Goal: Find specific page/section: Find specific page/section

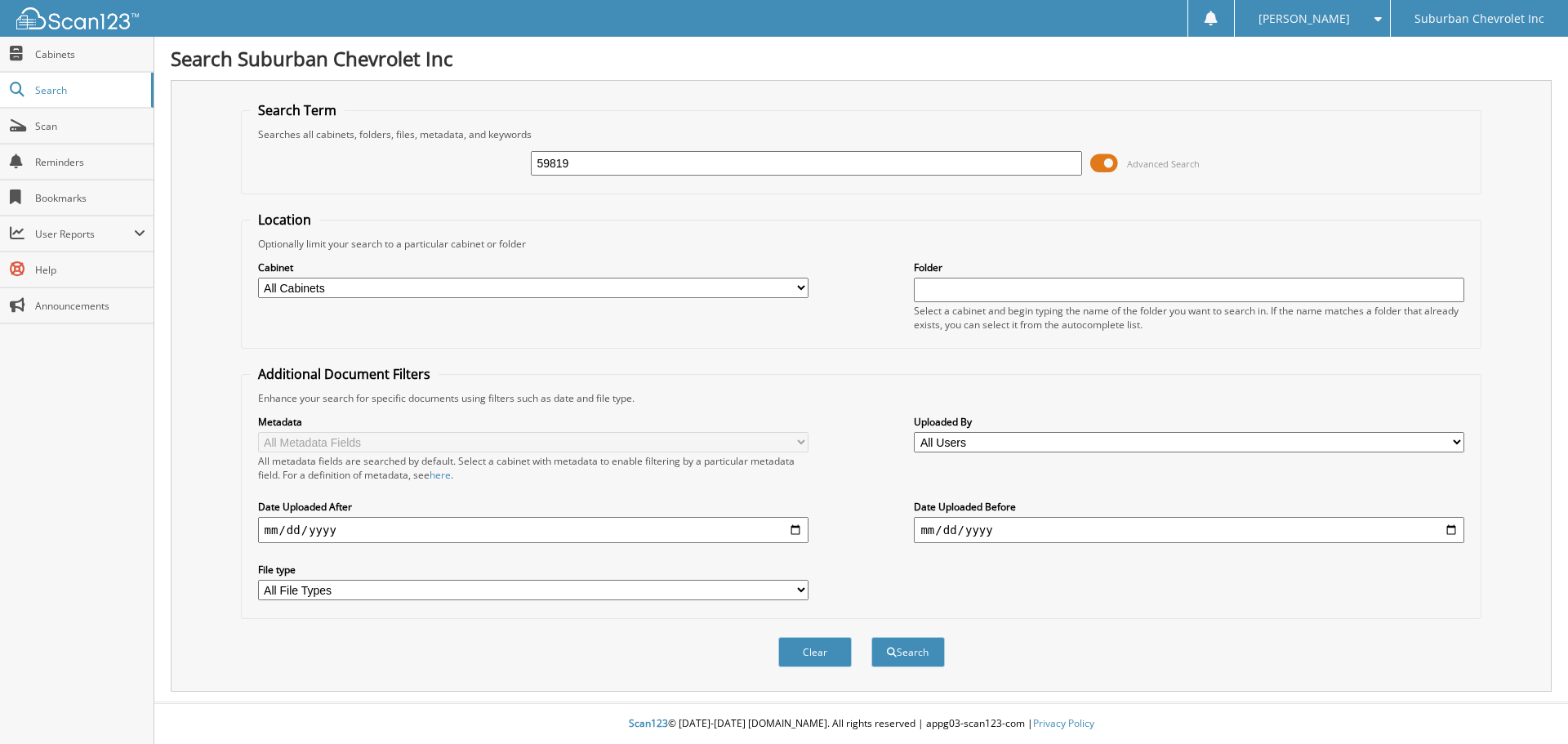
type input "59819"
click at [871, 637] on button "Search" at bounding box center [908, 652] width 73 height 30
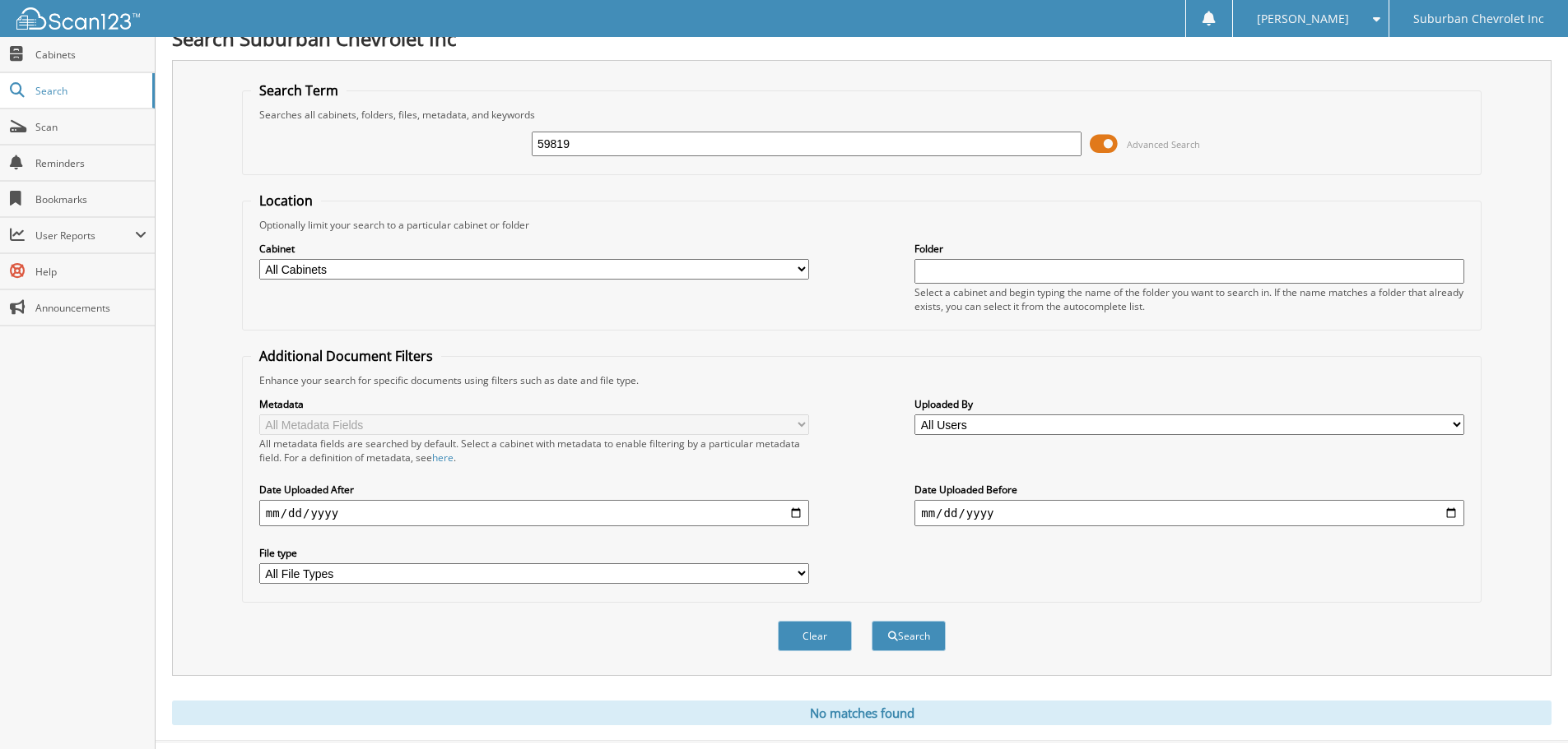
scroll to position [55, 0]
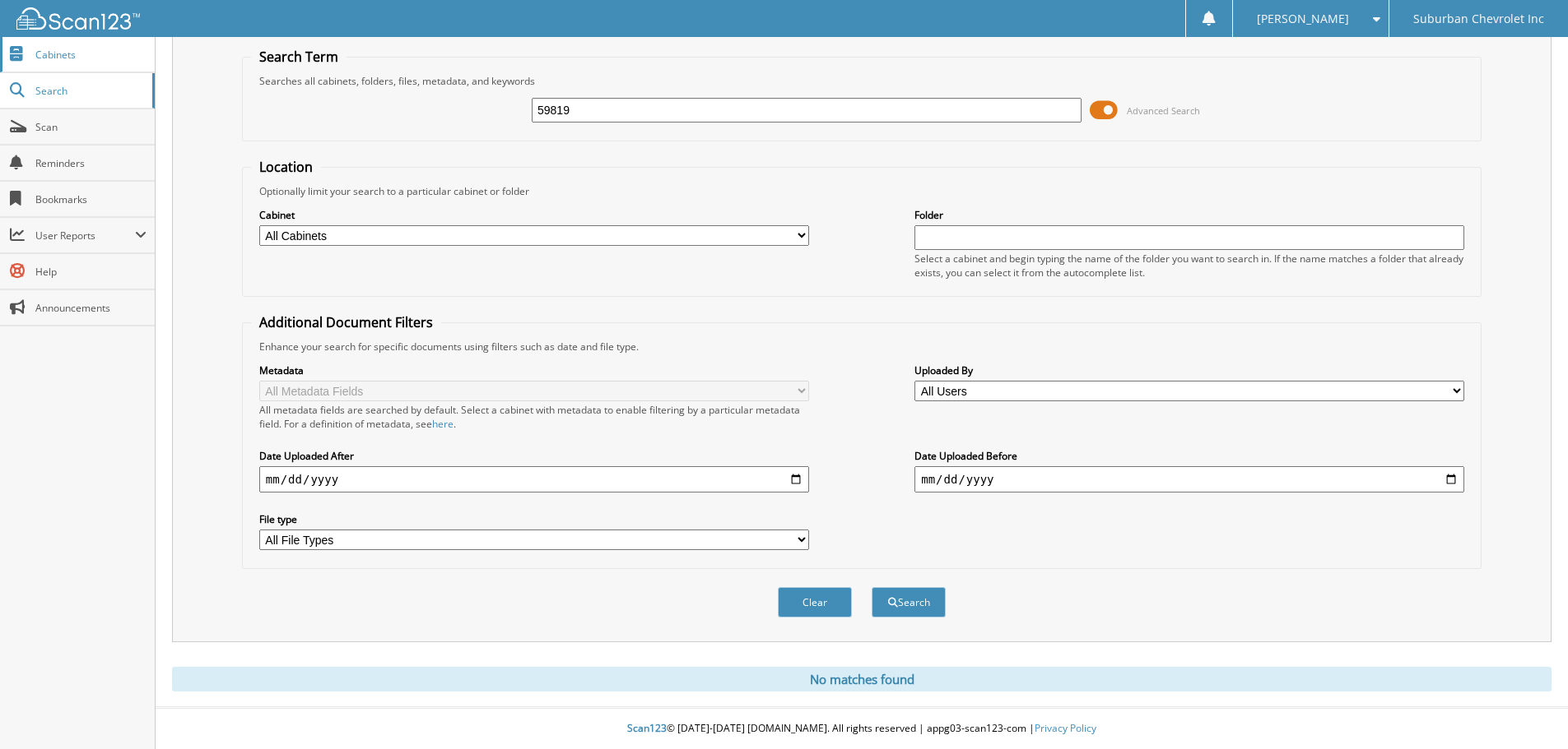
click at [102, 53] on span "Cabinets" at bounding box center [91, 54] width 111 height 14
